Goal: Book appointment/travel/reservation

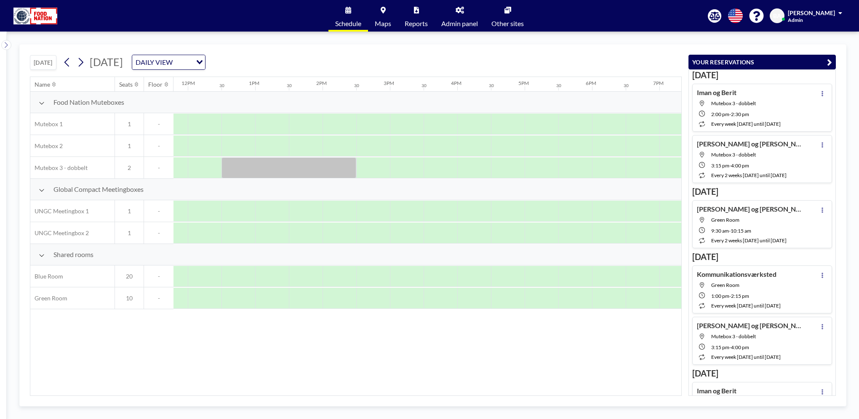
scroll to position [0, 808]
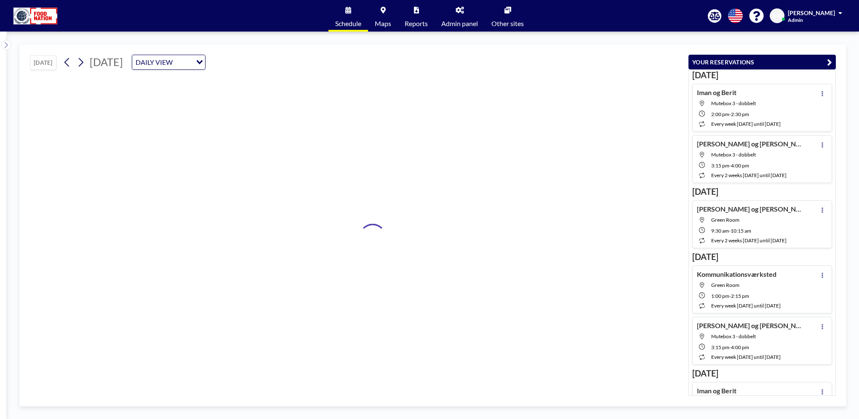
click at [48, 58] on button "[DATE]" at bounding box center [43, 62] width 27 height 15
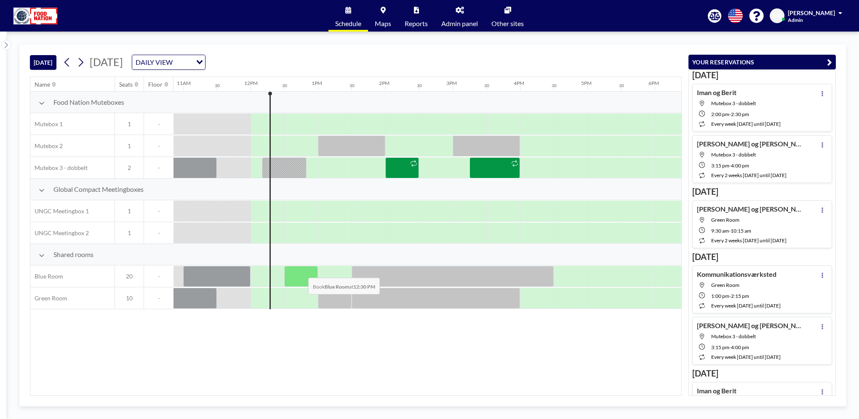
scroll to position [0, 774]
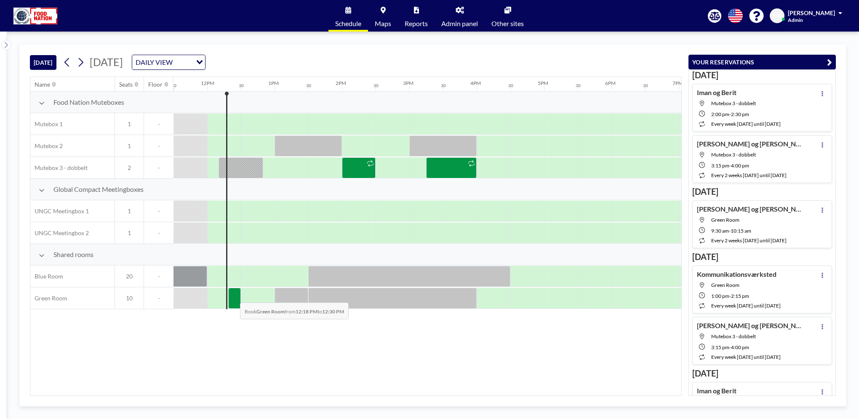
click at [233, 296] on div at bounding box center [234, 298] width 13 height 21
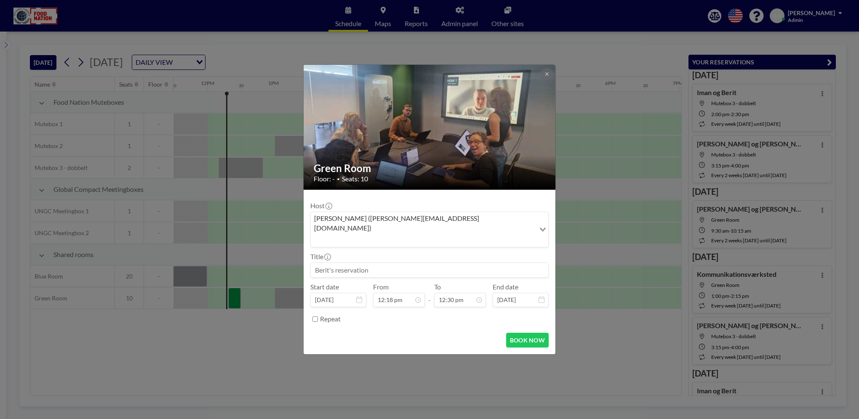
click at [352, 263] on input at bounding box center [429, 270] width 237 height 14
type input "[PERSON_NAME] og [PERSON_NAME]"
click at [451, 293] on input "12:30 pm" at bounding box center [460, 300] width 52 height 14
click at [419, 213] on div "01:00 pm" at bounding box center [440, 220] width 98 height 15
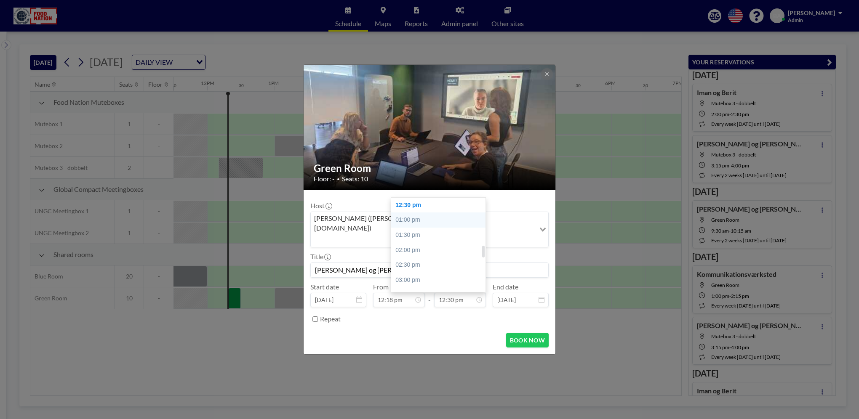
type input "01:00 pm"
click at [532, 333] on button "BOOK NOW" at bounding box center [527, 340] width 43 height 15
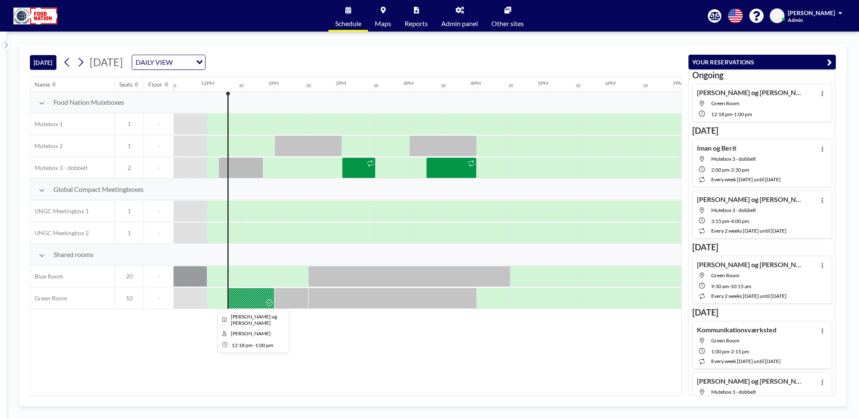
click at [258, 296] on div at bounding box center [250, 298] width 47 height 21
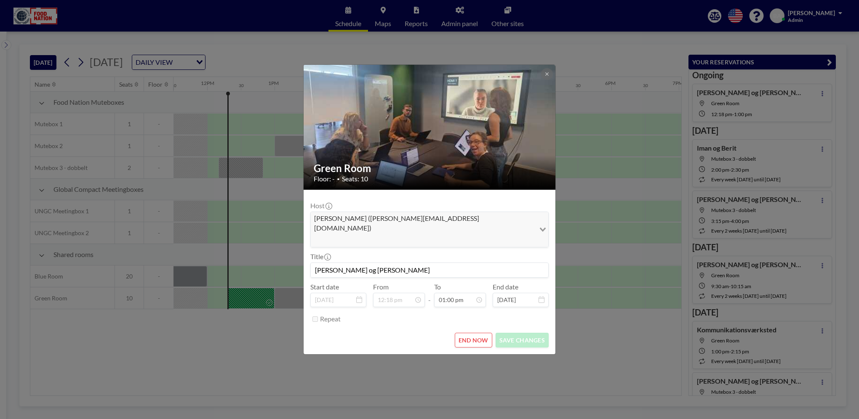
click at [478, 333] on button "END NOW" at bounding box center [473, 340] width 37 height 15
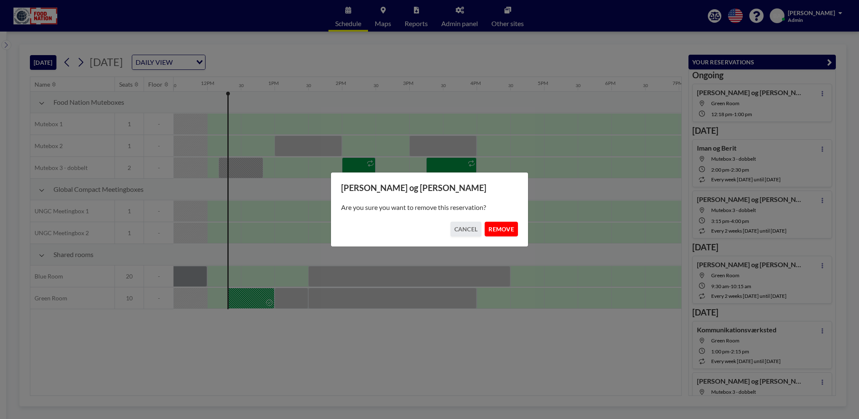
click at [501, 229] on button "REMOVE" at bounding box center [500, 229] width 33 height 15
